Goal: Navigation & Orientation: Go to known website

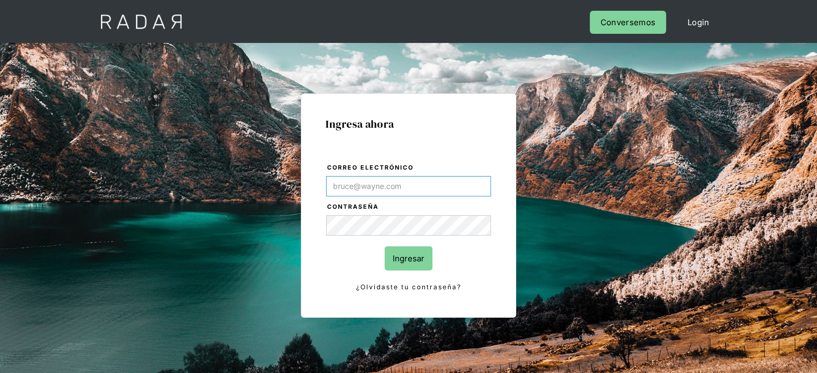
click at [376, 182] on input "Correo electrónico" at bounding box center [408, 186] width 165 height 20
type input "[EMAIL_ADDRESS][DOMAIN_NAME]"
click at [404, 259] on input "Ingresar" at bounding box center [409, 259] width 48 height 24
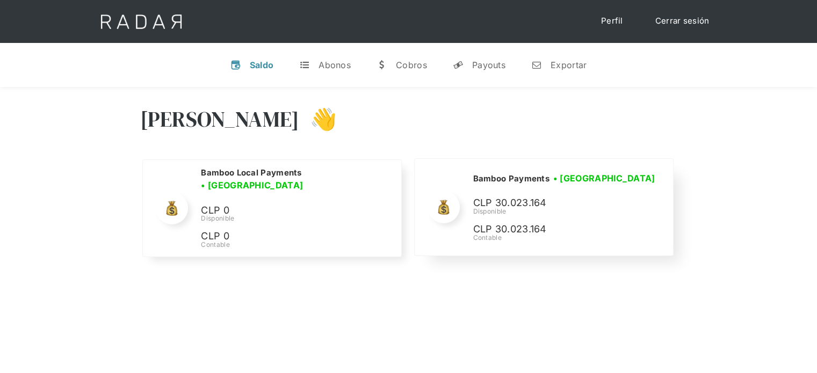
click at [653, 163] on div "Bamboo Payments • [GEOGRAPHIC_DATA] • Desconectada CLP 30.023.164 Disponible CL…" at bounding box center [544, 207] width 258 height 97
